Goal: Navigation & Orientation: Find specific page/section

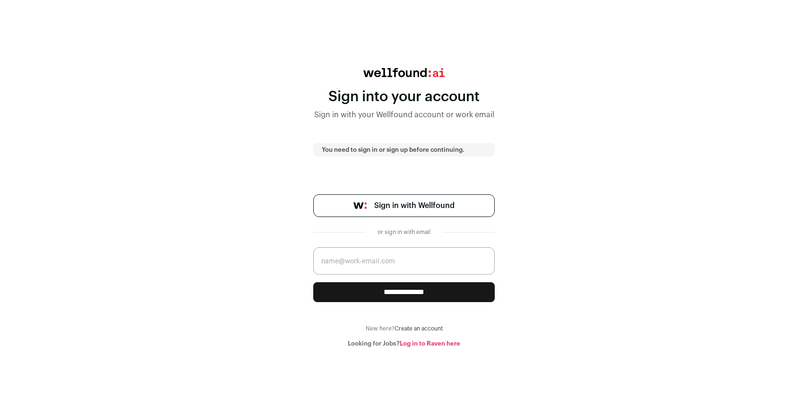
click at [395, 205] on span "Sign in with Wellfound" at bounding box center [414, 205] width 80 height 11
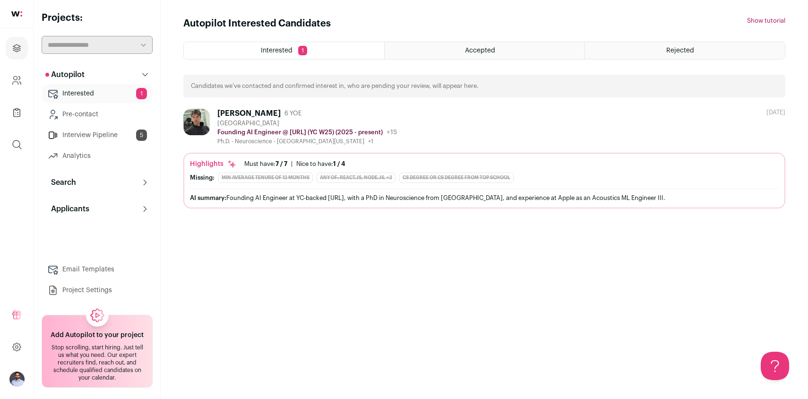
click at [97, 105] on link "Pre-contact" at bounding box center [97, 114] width 111 height 19
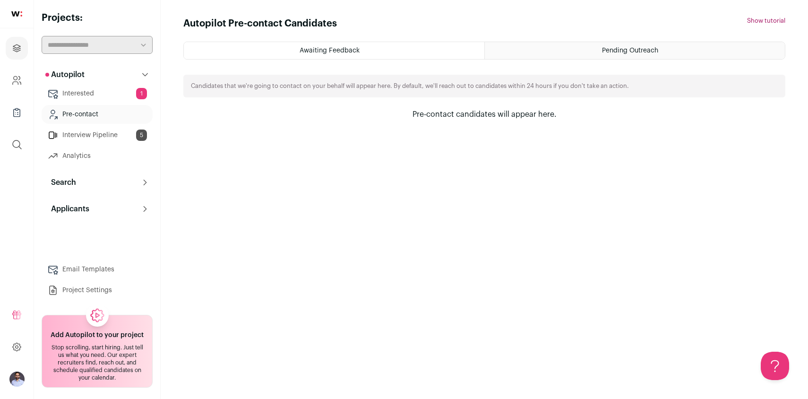
click at [101, 98] on link "Interested 1" at bounding box center [97, 93] width 111 height 19
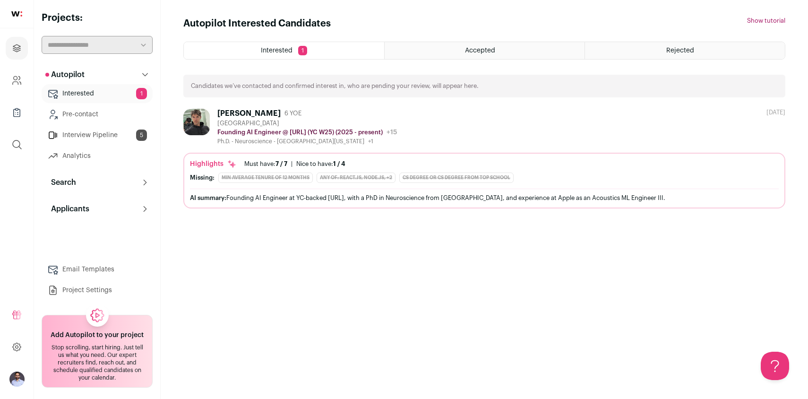
click at [107, 142] on link "Interview Pipeline 5" at bounding box center [97, 135] width 111 height 19
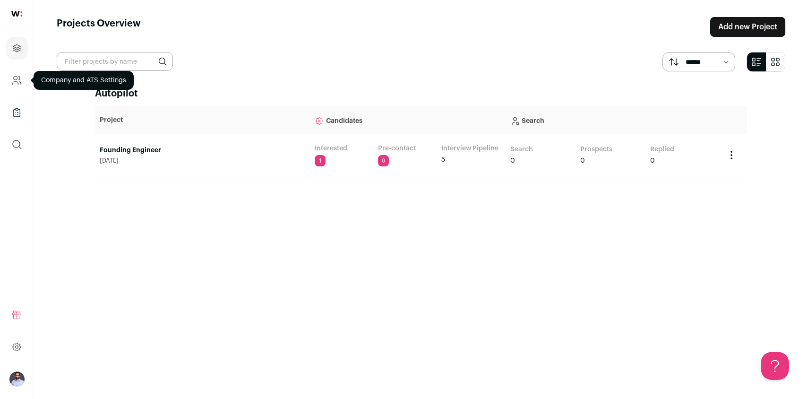
click at [14, 76] on icon "Company and ATS Settings" at bounding box center [16, 80] width 11 height 11
